Goal: Task Accomplishment & Management: Manage account settings

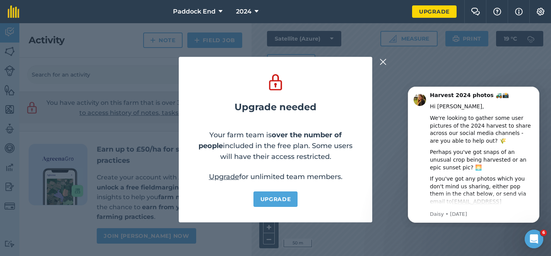
click at [382, 60] on img at bounding box center [383, 61] width 7 height 9
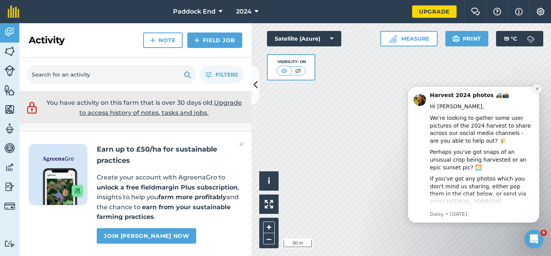
click at [537, 87] on icon "Dismiss notification" at bounding box center [537, 89] width 4 height 4
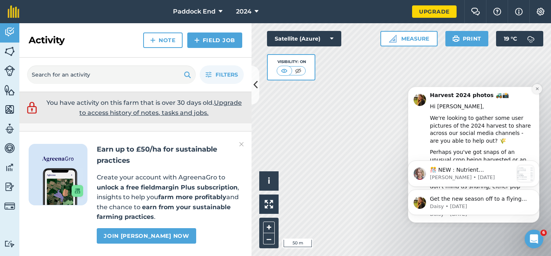
click at [539, 91] on icon "Dismiss notification" at bounding box center [537, 89] width 4 height 4
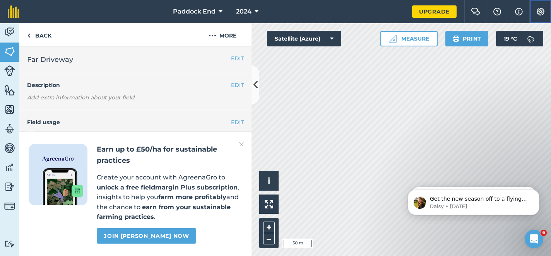
click at [541, 12] on img at bounding box center [540, 12] width 9 height 8
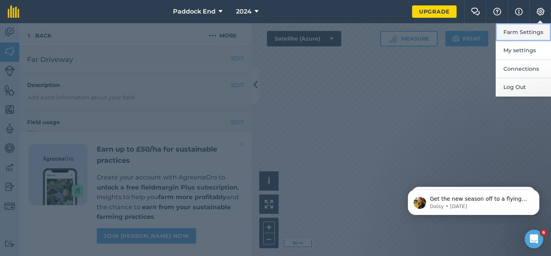
click at [529, 36] on button "Farm Settings" at bounding box center [523, 32] width 55 height 18
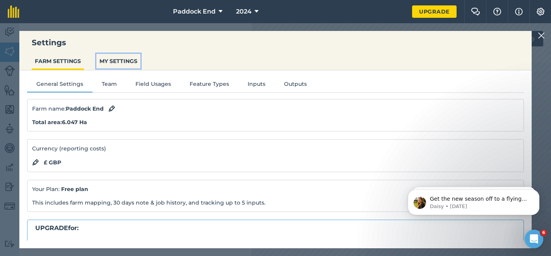
click at [119, 62] on button "MY SETTINGS" at bounding box center [118, 61] width 44 height 15
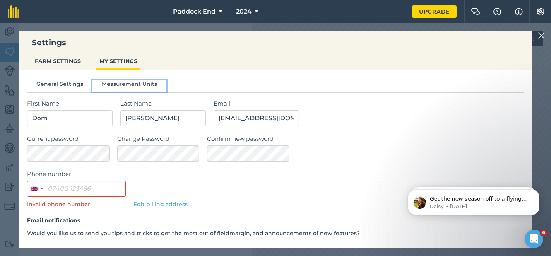
click at [118, 86] on button "Measurement Units" at bounding box center [129, 86] width 74 height 12
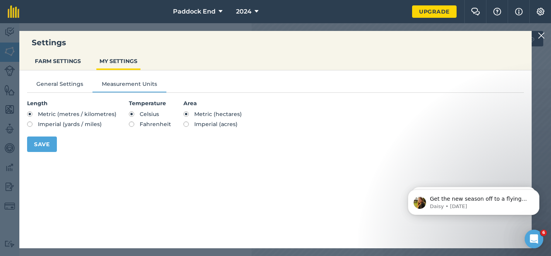
click at [202, 126] on span "Imperial (acres)" at bounding box center [215, 124] width 43 height 7
radio input "true"
radio input "false"
click at [46, 143] on button "Save" at bounding box center [42, 144] width 30 height 15
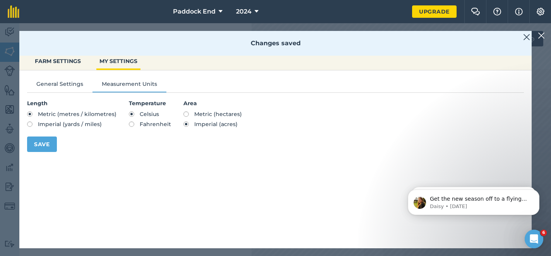
click at [529, 36] on img at bounding box center [526, 37] width 7 height 9
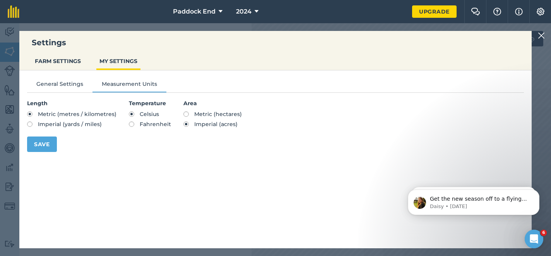
click at [539, 36] on img at bounding box center [541, 35] width 7 height 9
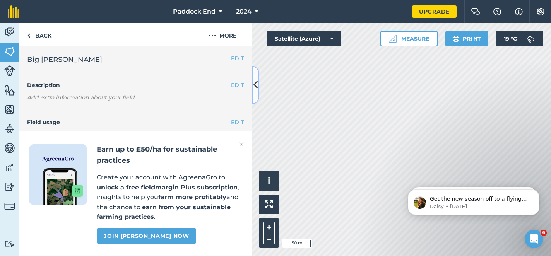
click at [256, 89] on icon at bounding box center [255, 85] width 4 height 14
